Goal: Navigation & Orientation: Go to known website

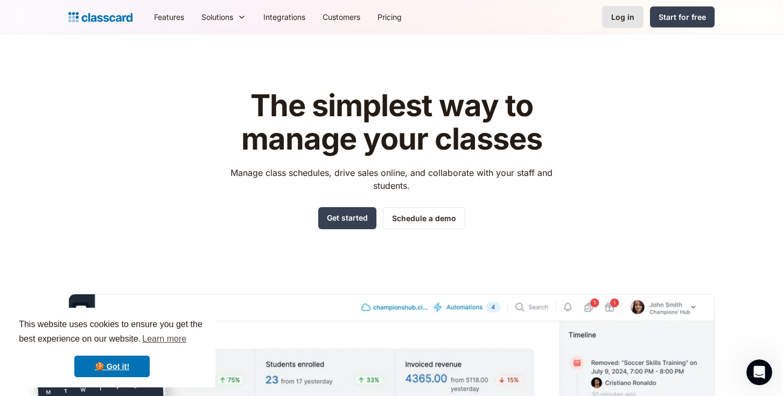
click at [633, 22] on div "Log in" at bounding box center [622, 16] width 23 height 11
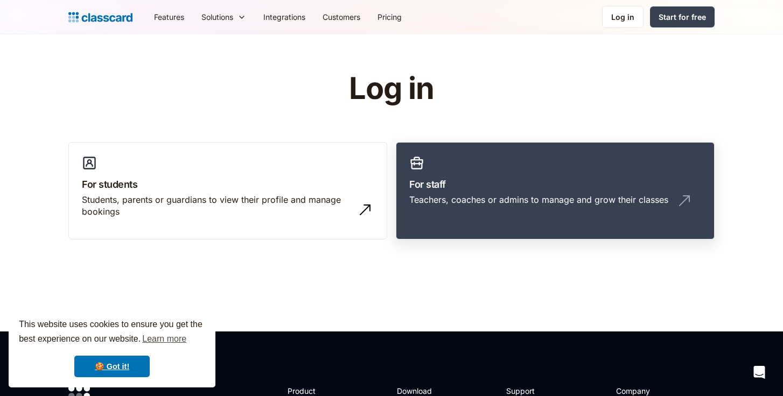
click at [513, 213] on div "Teachers, coaches or admins to manage and grow their classes" at bounding box center [555, 204] width 292 height 20
